Goal: Task Accomplishment & Management: Understand process/instructions

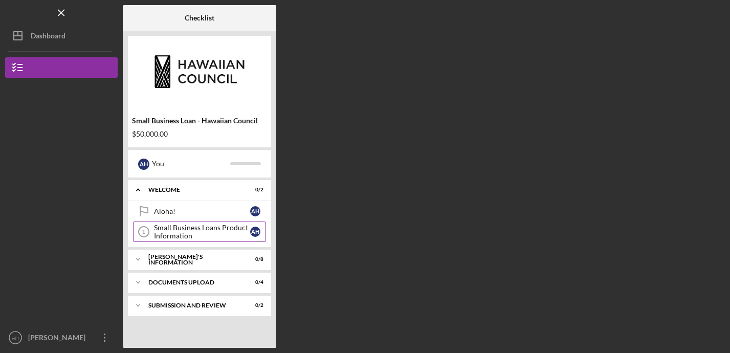
click at [169, 237] on div "Small Business Loans Product Information" at bounding box center [202, 232] width 96 height 16
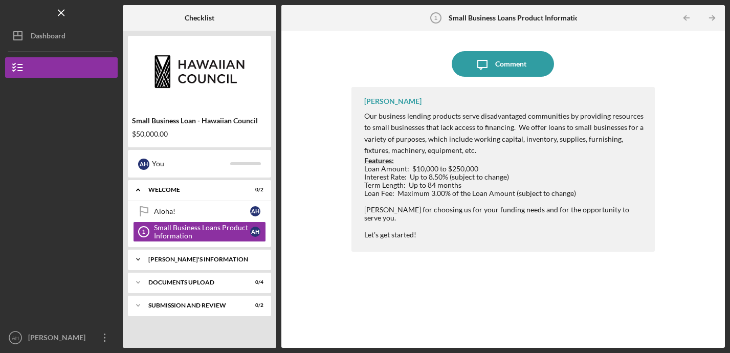
click at [173, 259] on div "[PERSON_NAME]'S INFORMATION" at bounding box center [203, 259] width 110 height 6
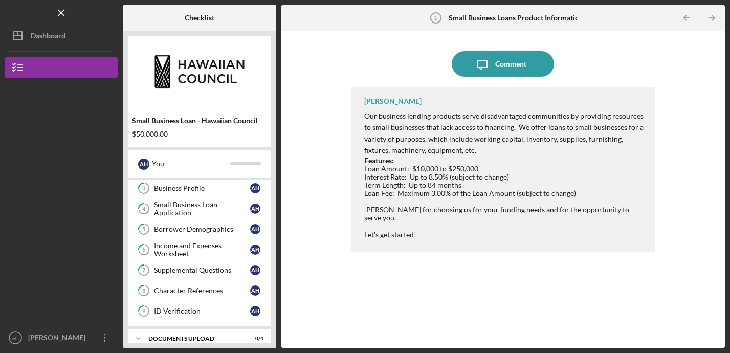
scroll to position [148, 0]
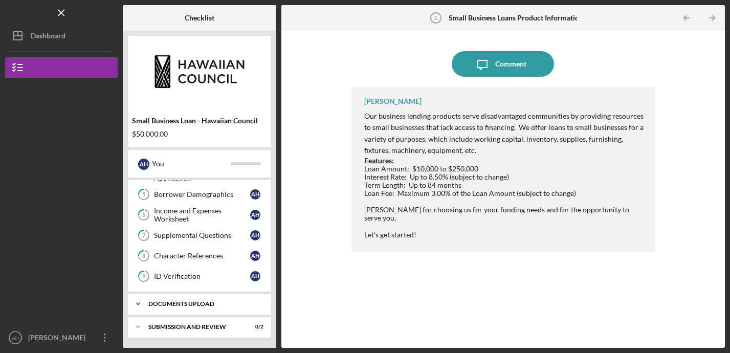
click at [171, 304] on div "DOCUMENTS UPLOAD" at bounding box center [203, 304] width 110 height 6
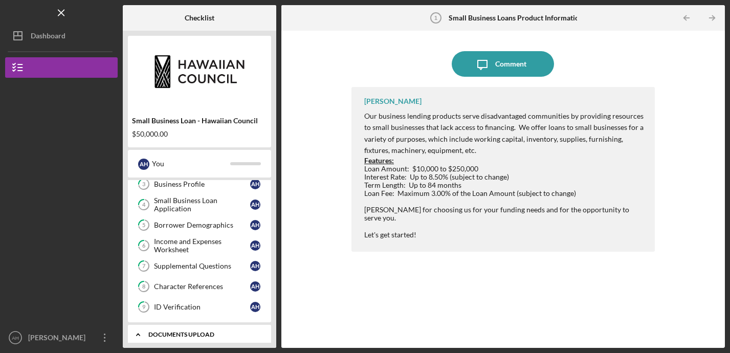
scroll to position [0, 0]
